Goal: Share content

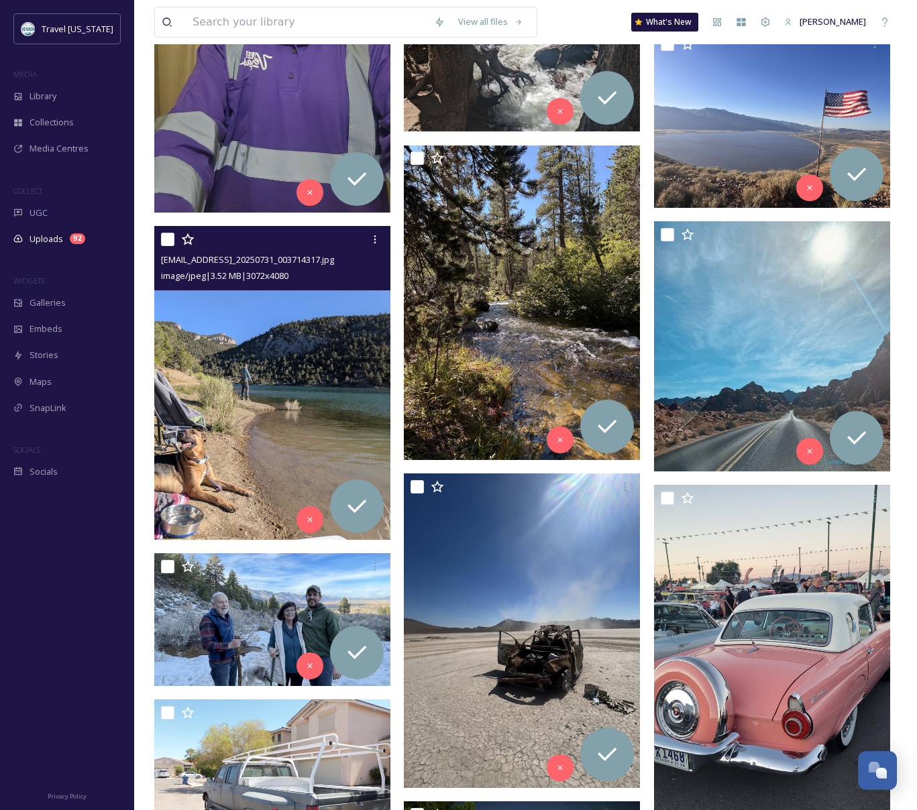
scroll to position [6419, 0]
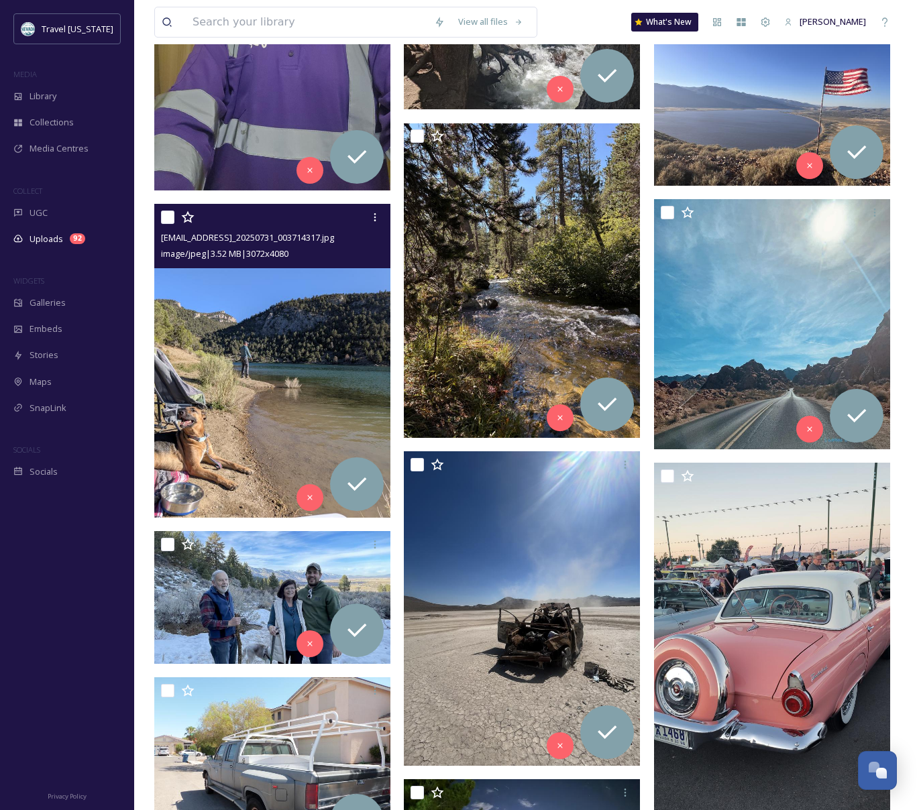
click at [317, 383] on img at bounding box center [272, 361] width 236 height 314
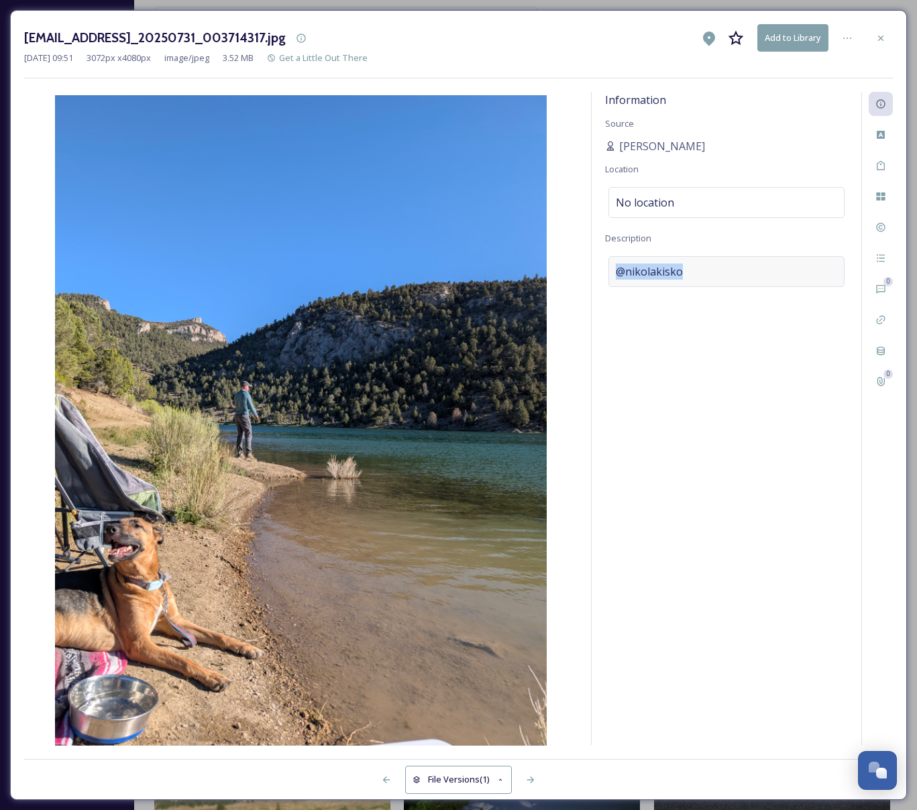
drag, startPoint x: 695, startPoint y: 266, endPoint x: 617, endPoint y: 270, distance: 78.5
click at [617, 270] on div "@nikolakisko" at bounding box center [726, 271] width 236 height 31
copy span "@nikolakisko"
drag, startPoint x: 699, startPoint y: 324, endPoint x: 703, endPoint y: 318, distance: 6.9
click at [699, 324] on textarea "@nikolakisko" at bounding box center [726, 311] width 243 height 111
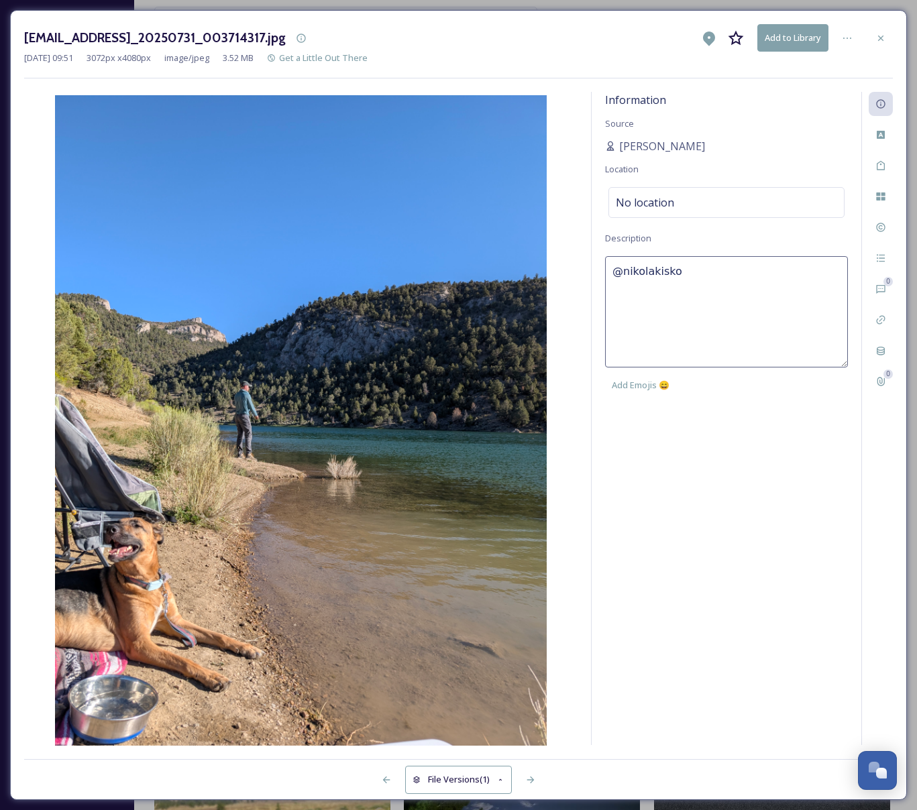
drag, startPoint x: 698, startPoint y: 274, endPoint x: 506, endPoint y: 273, distance: 192.5
click at [506, 273] on div "Information Source Nikola Kisko Location No location Description @nikolakisko A…" at bounding box center [458, 419] width 868 height 654
click at [742, 475] on div "Information Source Nikola Kisko Location No location Description @nikolakisko" at bounding box center [727, 418] width 270 height 653
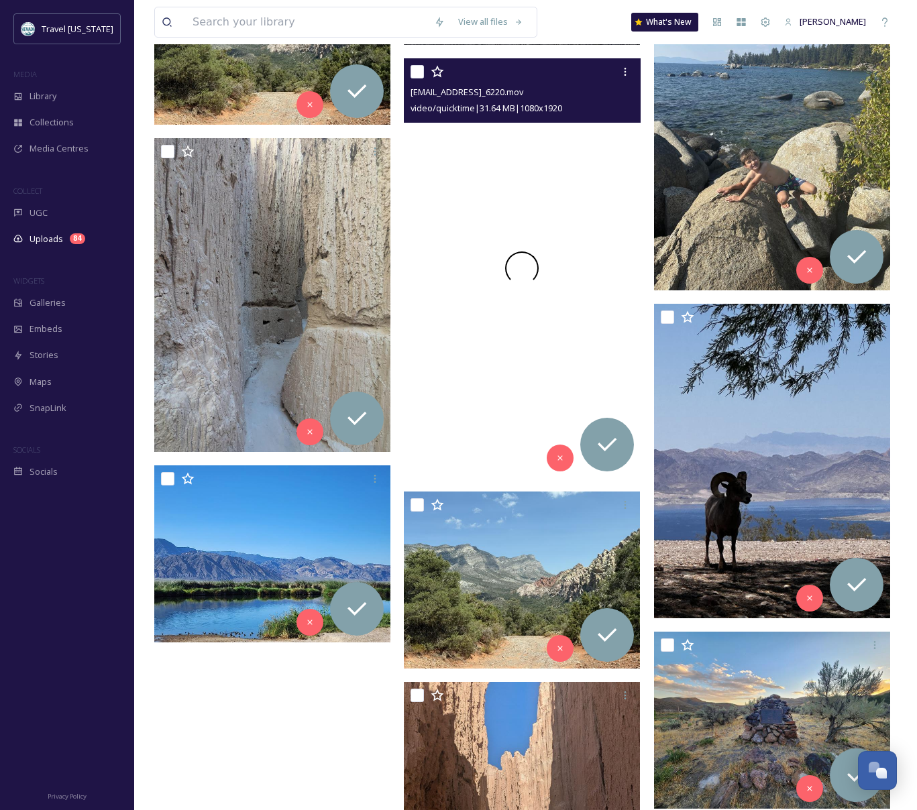
scroll to position [215, 0]
